Goal: Navigation & Orientation: Find specific page/section

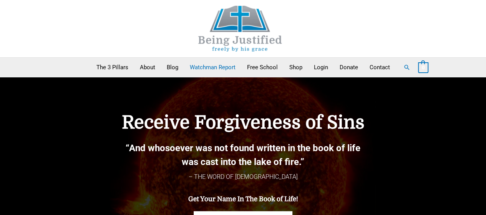
click at [220, 65] on link "Watchman Report" at bounding box center [212, 67] width 57 height 19
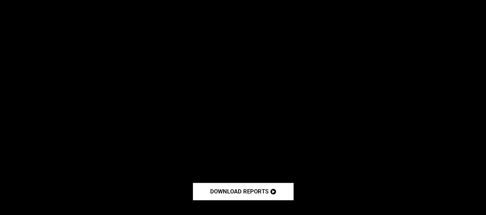
scroll to position [696, 0]
